Goal: Information Seeking & Learning: Compare options

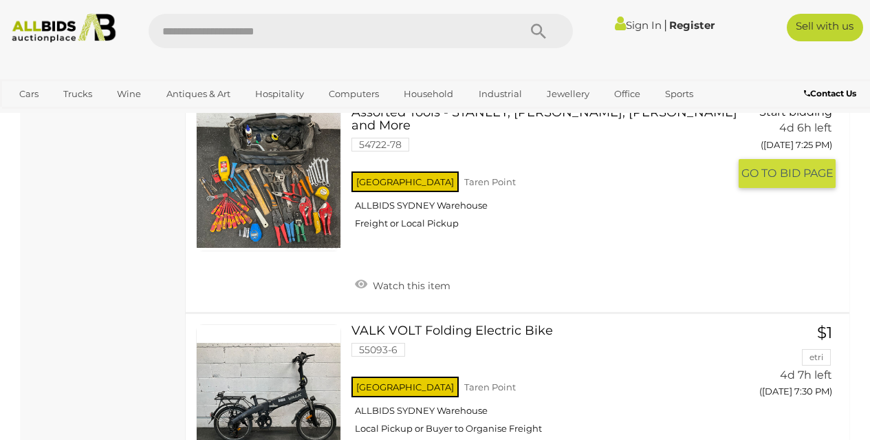
scroll to position [1720, 0]
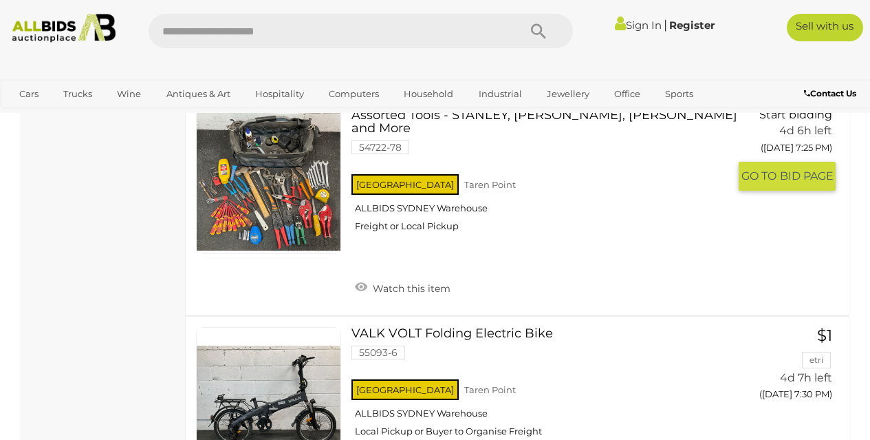
click at [277, 191] on link at bounding box center [268, 181] width 145 height 145
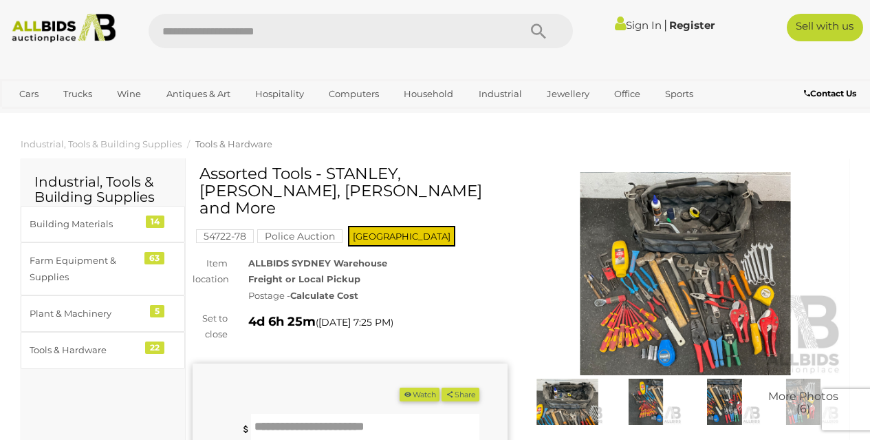
scroll to position [69, 0]
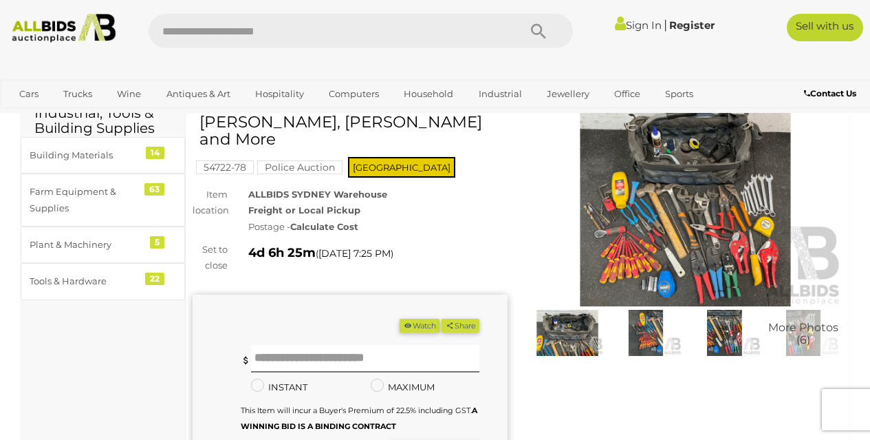
click at [579, 334] on img at bounding box center [568, 333] width 72 height 46
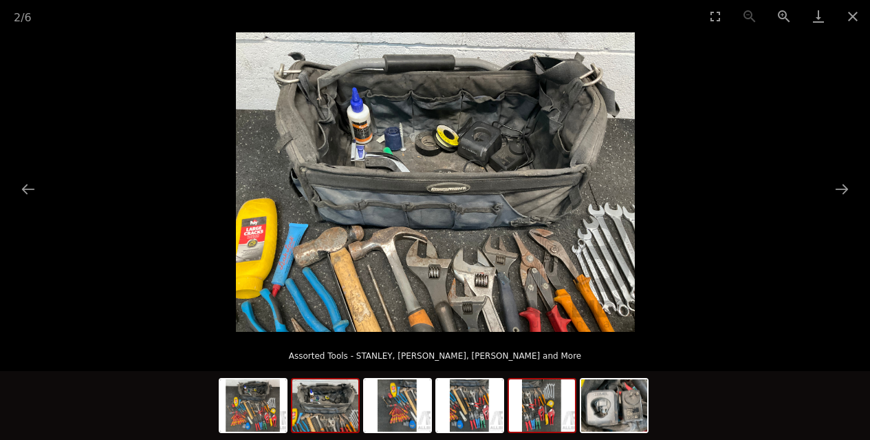
click at [546, 408] on img at bounding box center [542, 405] width 66 height 52
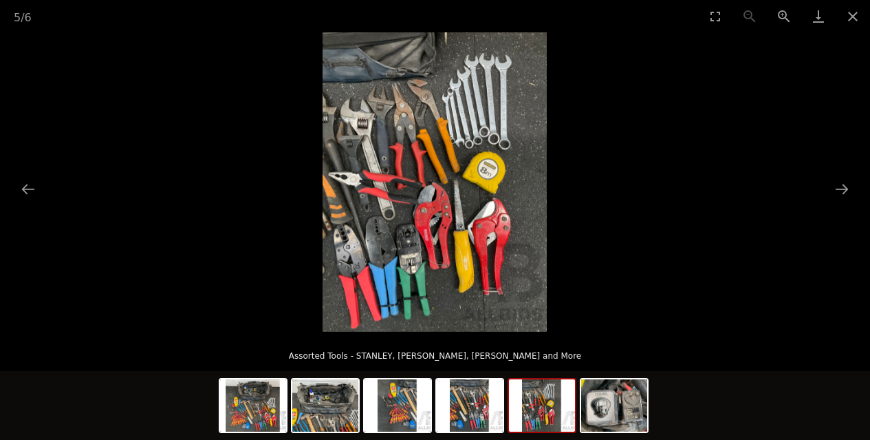
click at [488, 123] on img at bounding box center [435, 181] width 224 height 299
click at [489, 124] on img at bounding box center [435, 181] width 224 height 299
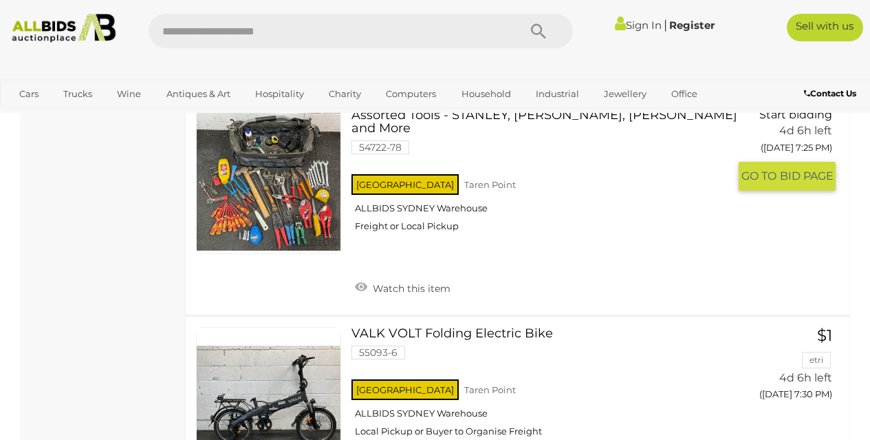
scroll to position [1651, 0]
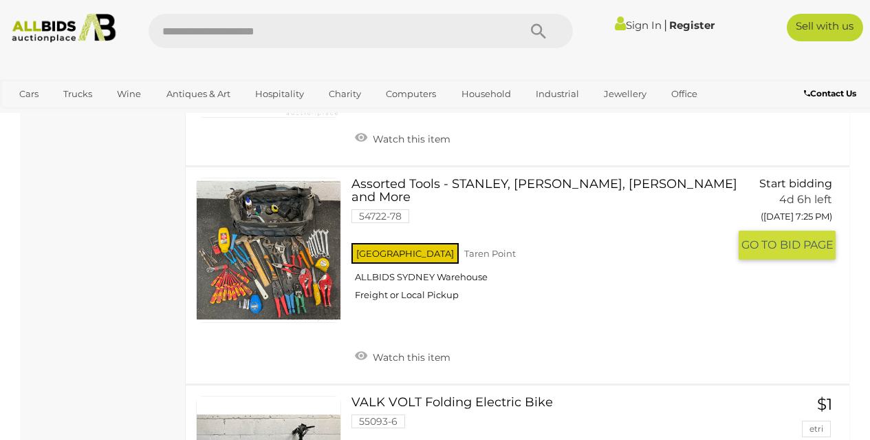
click at [259, 276] on link at bounding box center [268, 249] width 145 height 145
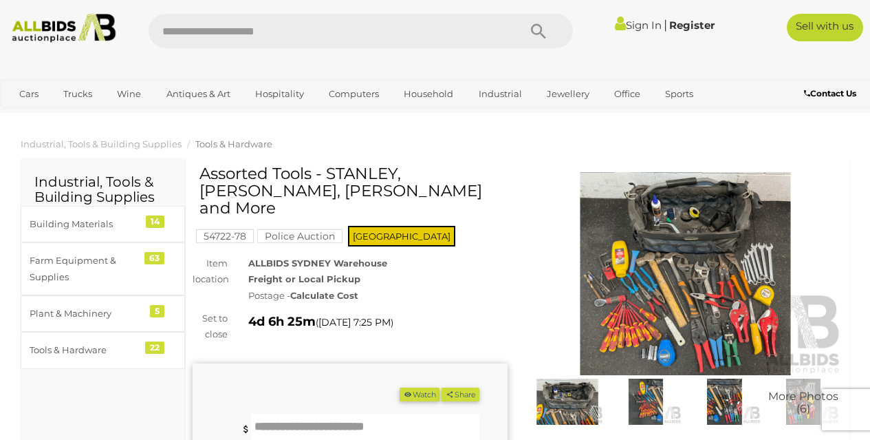
click at [724, 290] on img at bounding box center [685, 273] width 315 height 203
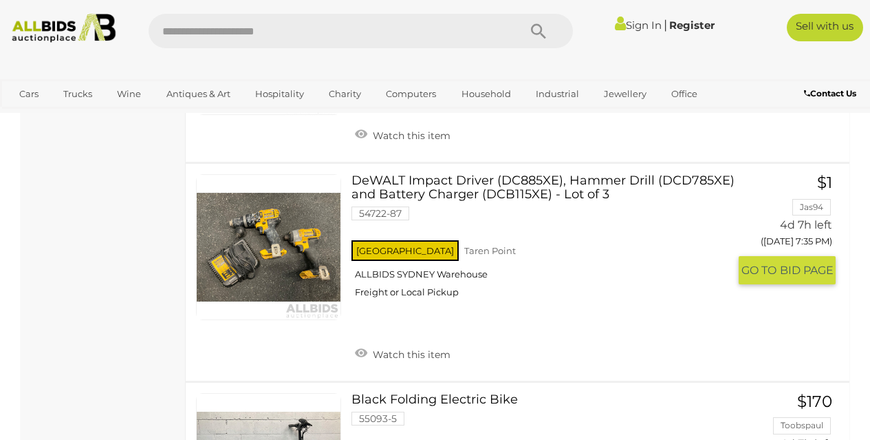
scroll to position [2064, 0]
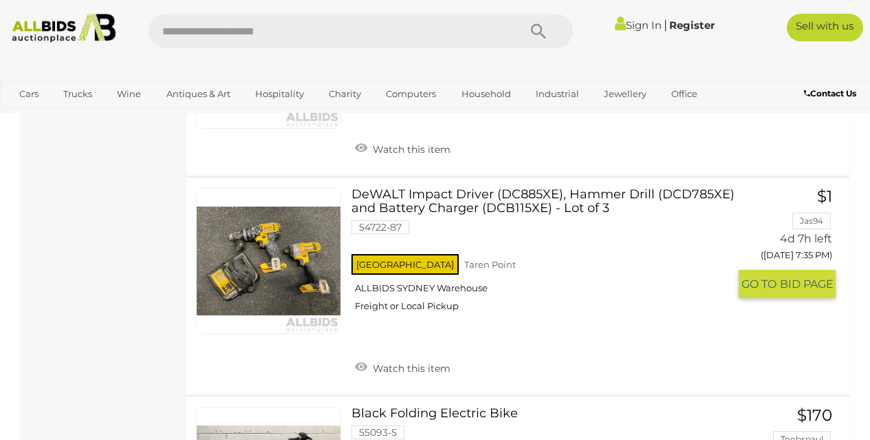
click at [296, 254] on link at bounding box center [268, 260] width 145 height 145
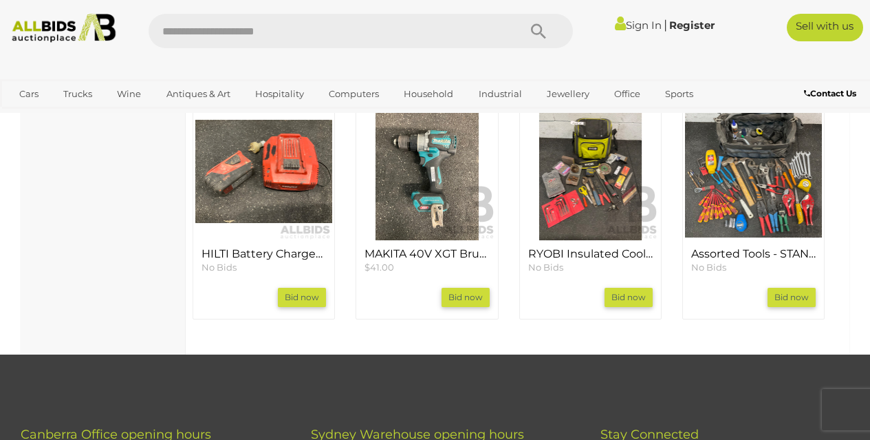
scroll to position [1376, 0]
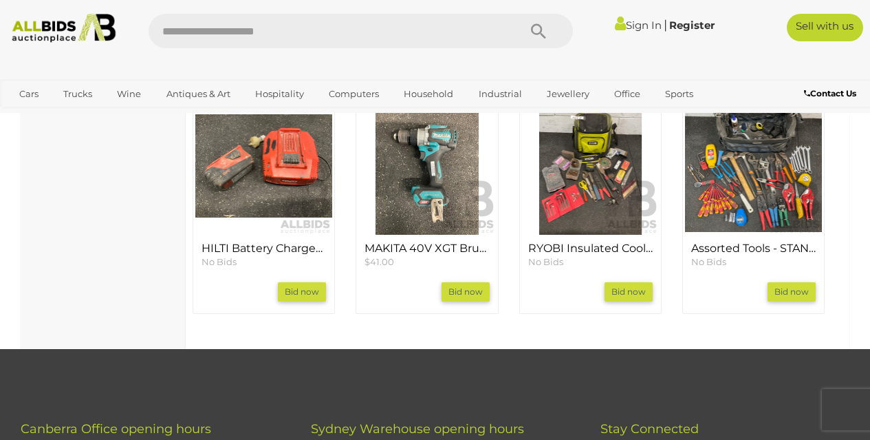
click at [429, 234] on img at bounding box center [426, 165] width 137 height 137
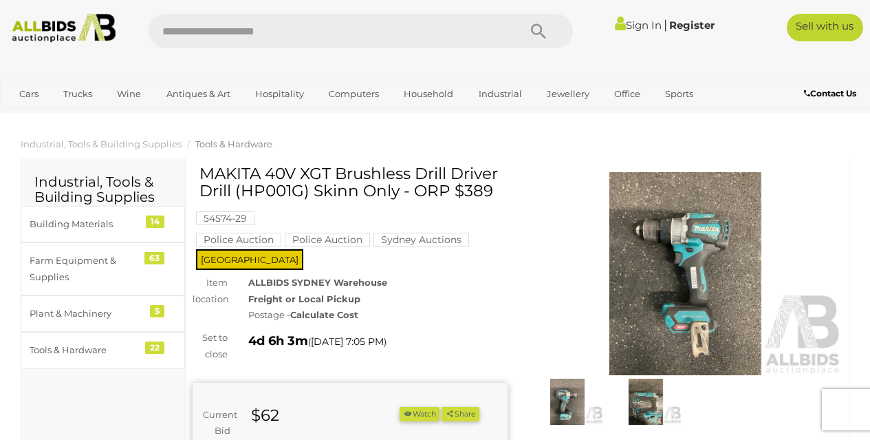
click at [713, 268] on img at bounding box center [685, 273] width 315 height 203
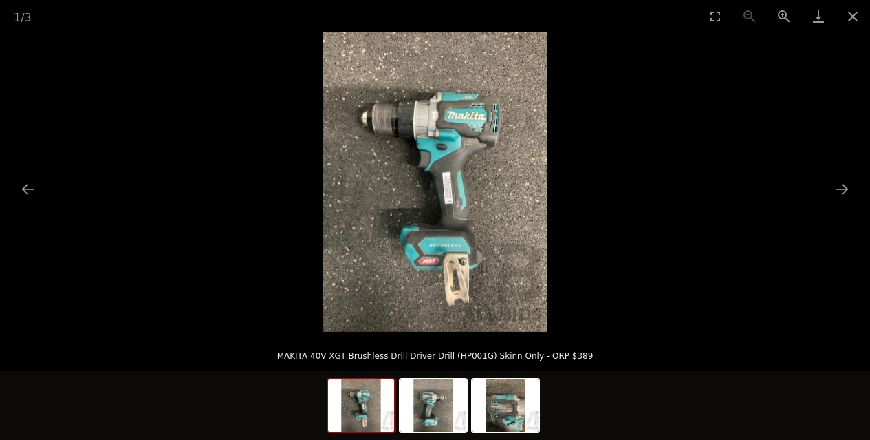
click at [441, 244] on img at bounding box center [435, 181] width 224 height 299
click at [510, 424] on img at bounding box center [506, 405] width 66 height 52
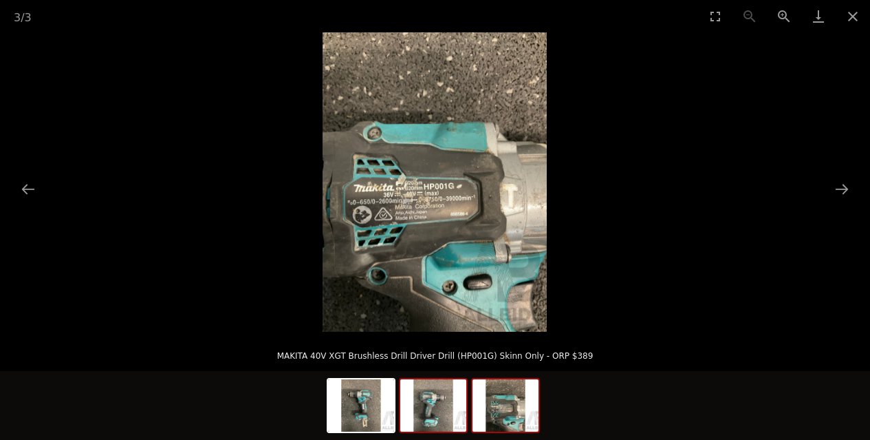
click at [437, 416] on img at bounding box center [433, 405] width 66 height 52
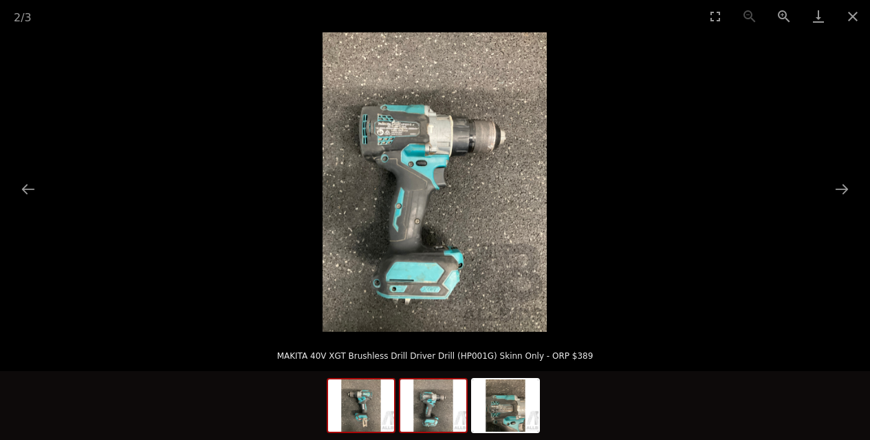
click at [363, 410] on img at bounding box center [361, 405] width 66 height 52
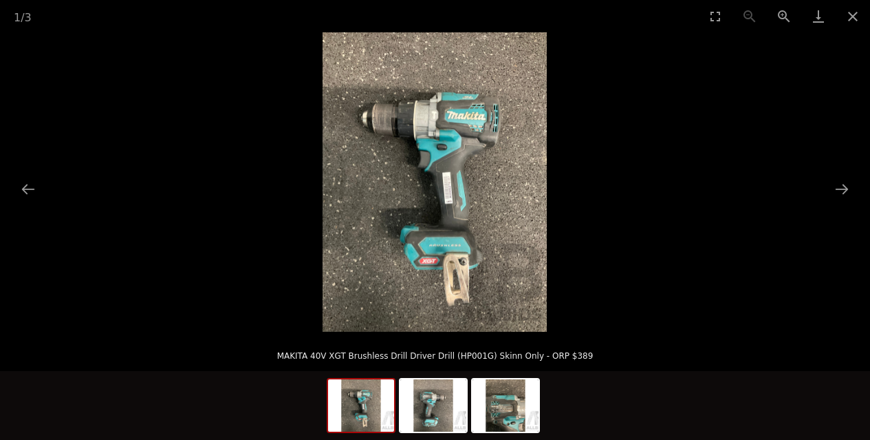
scroll to position [344, 0]
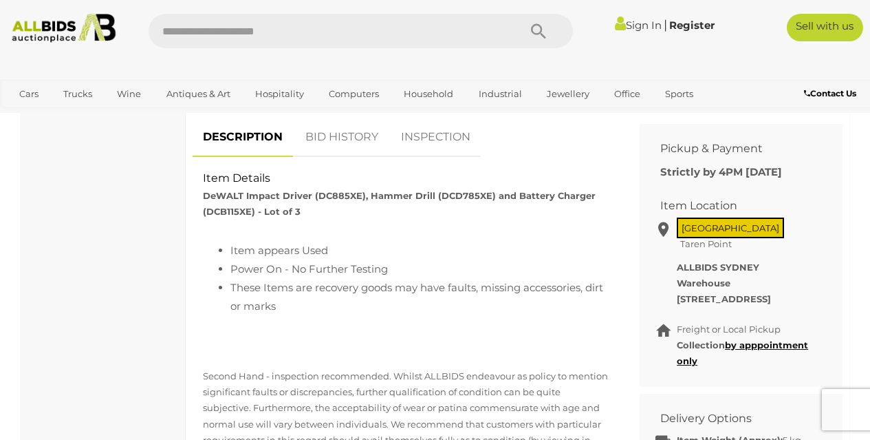
scroll to position [550, 0]
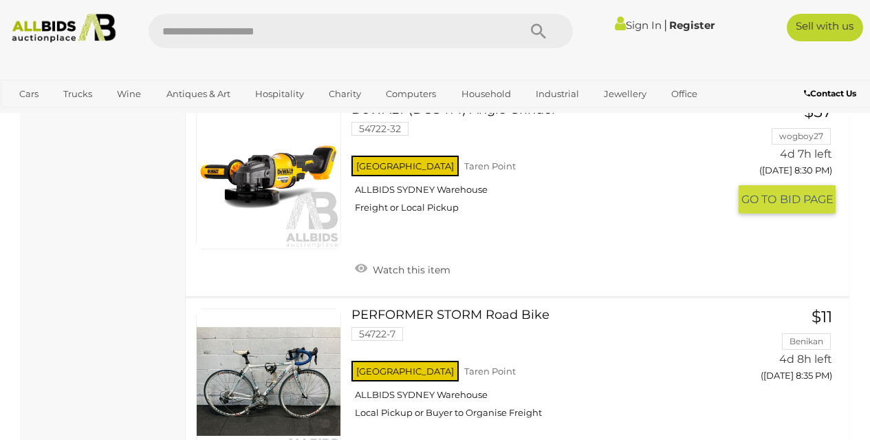
scroll to position [4334, 0]
